Goal: Check status: Check status

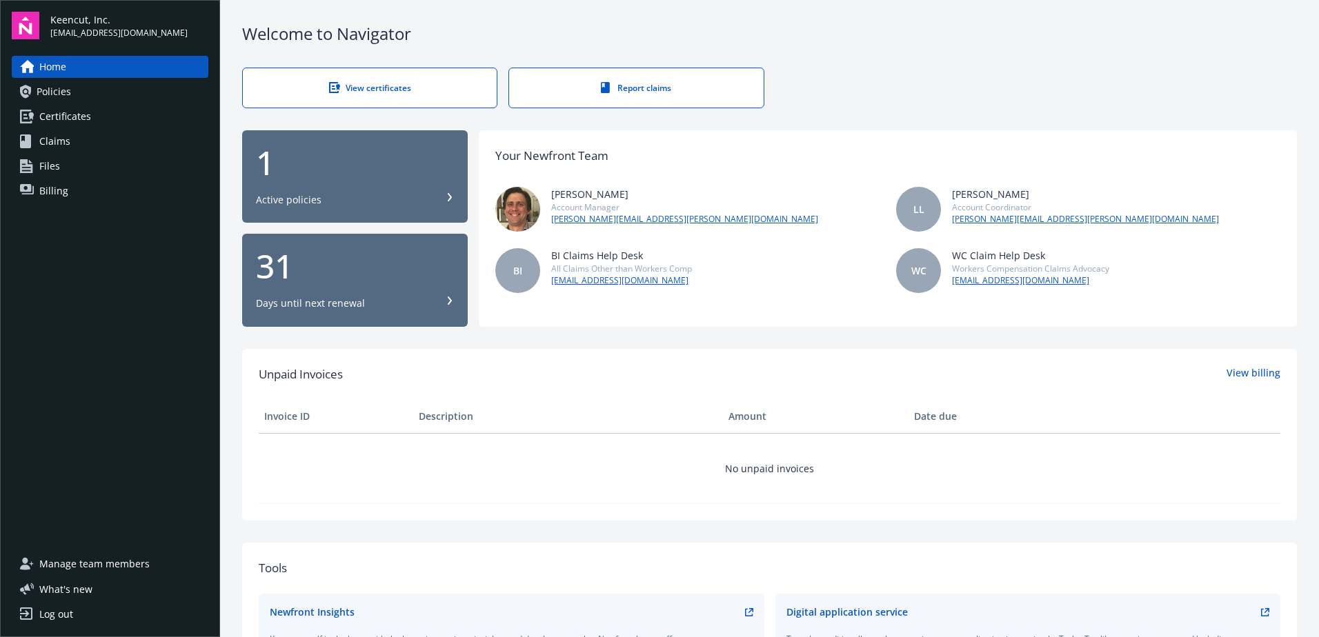
click at [370, 272] on div "31" at bounding box center [355, 266] width 198 height 33
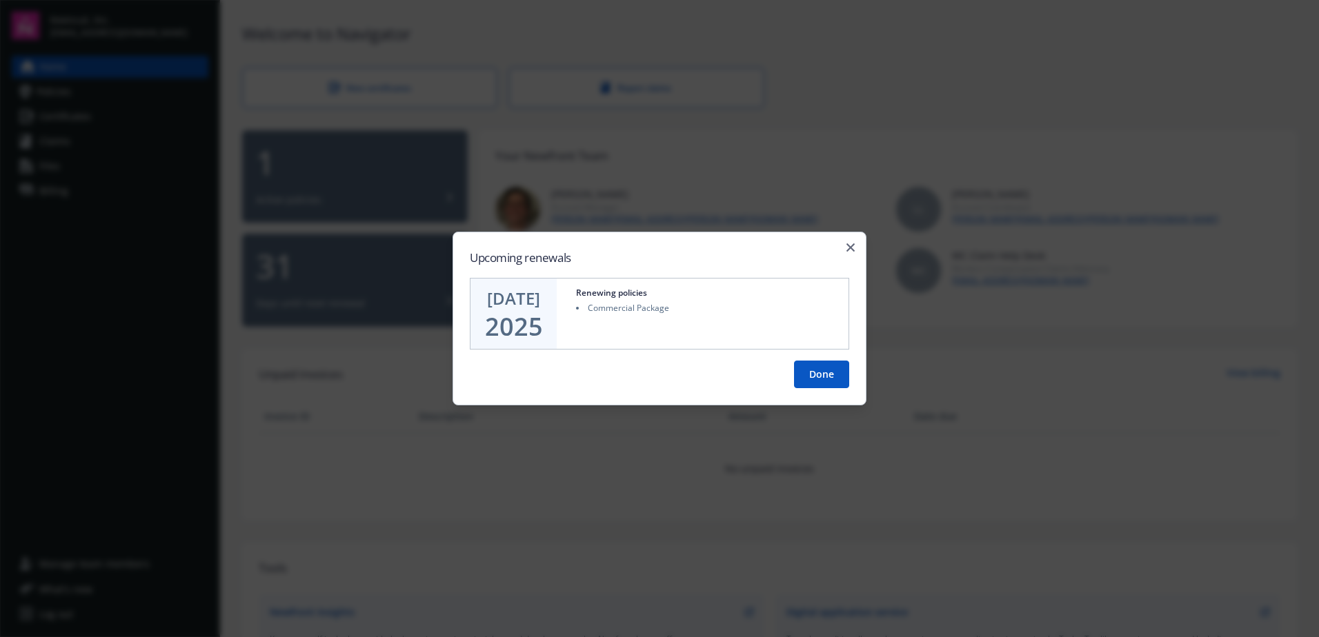
click at [822, 375] on button "Done" at bounding box center [821, 375] width 55 height 28
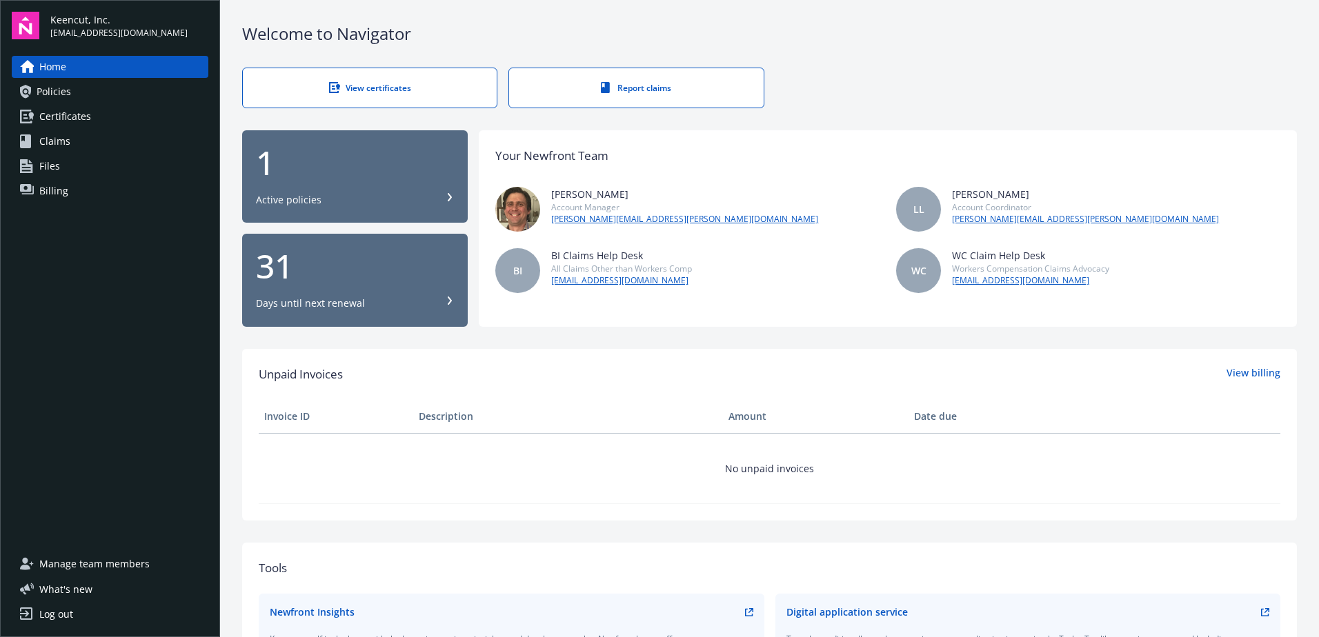
click at [346, 190] on div "1 Active policies" at bounding box center [355, 176] width 198 height 61
